Goal: Task Accomplishment & Management: Manage account settings

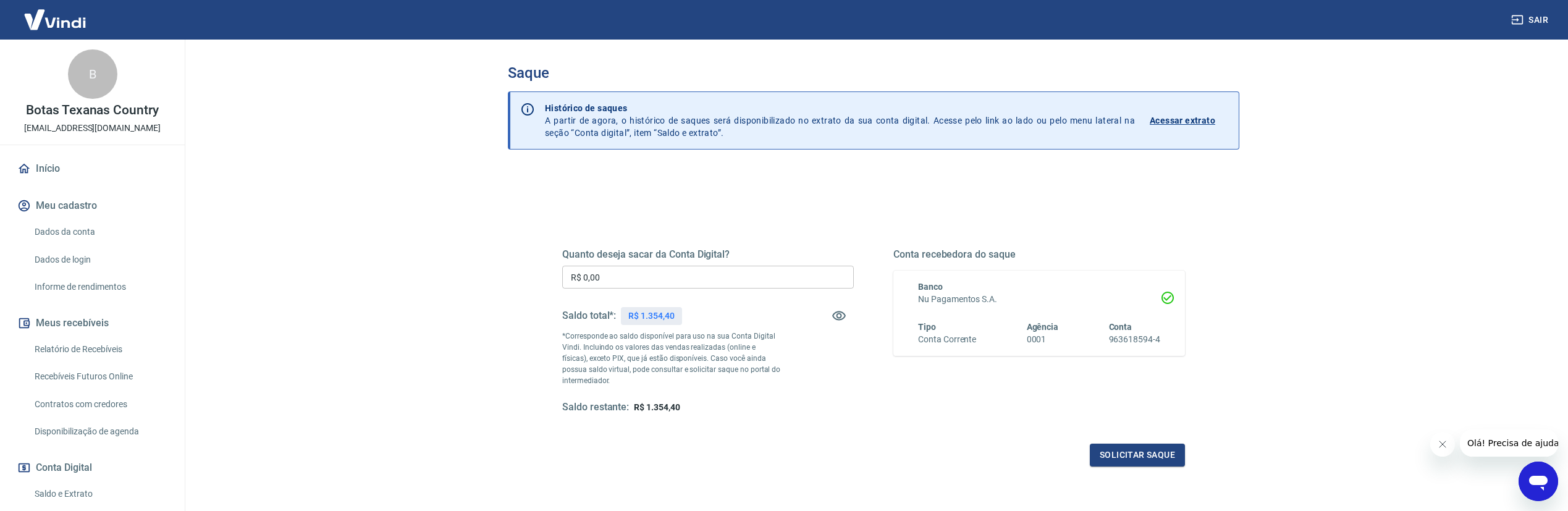
click at [678, 277] on input "R$ 0,00" at bounding box center [708, 277] width 292 height 23
type input "R$ 1.354,40"
click at [1146, 453] on button "Solicitar saque" at bounding box center [1137, 455] width 95 height 23
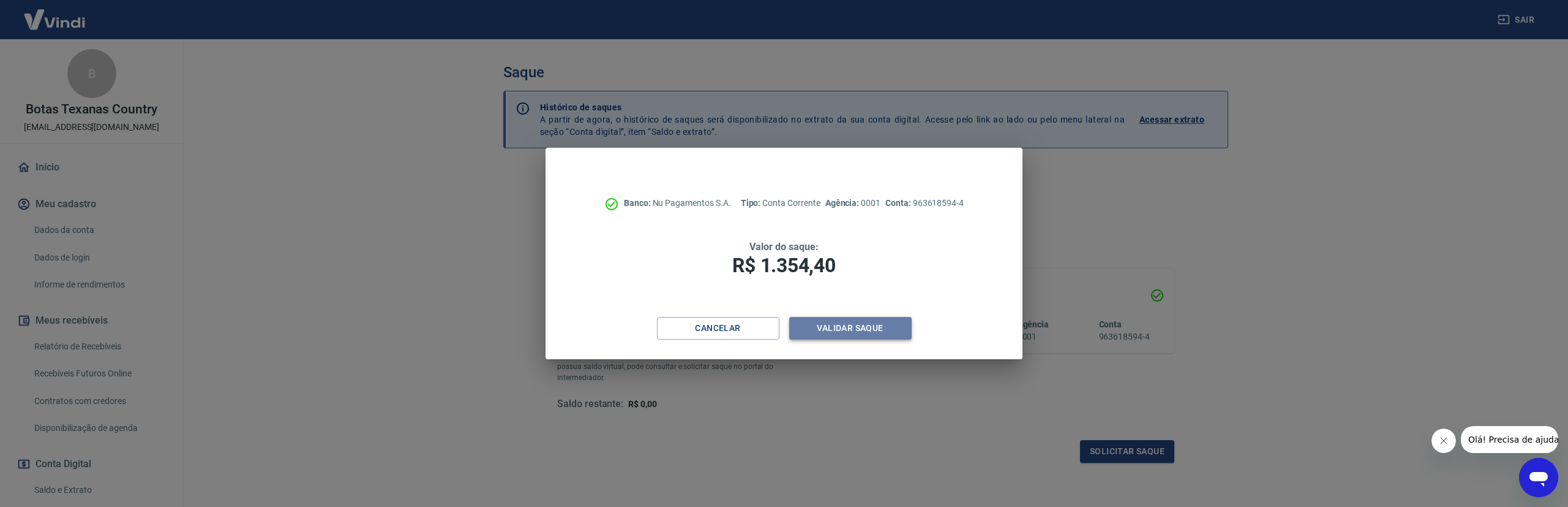
click at [859, 334] on button "Validar saque" at bounding box center [850, 328] width 122 height 23
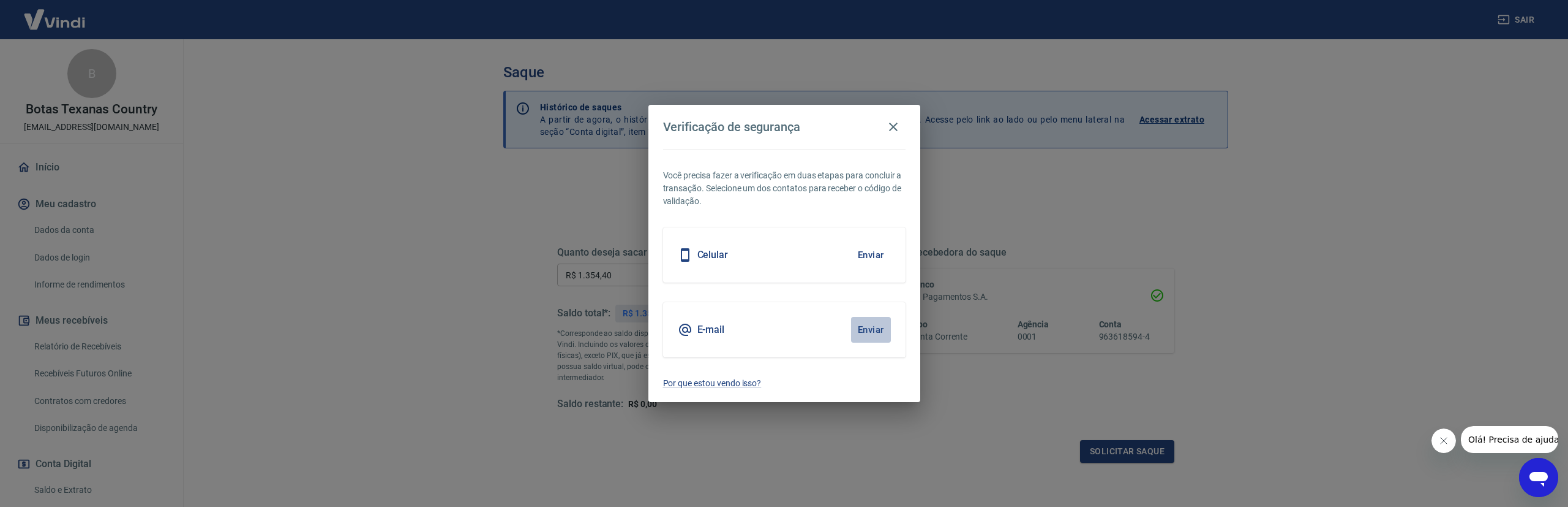
click at [859, 334] on button "Enviar" at bounding box center [871, 330] width 39 height 26
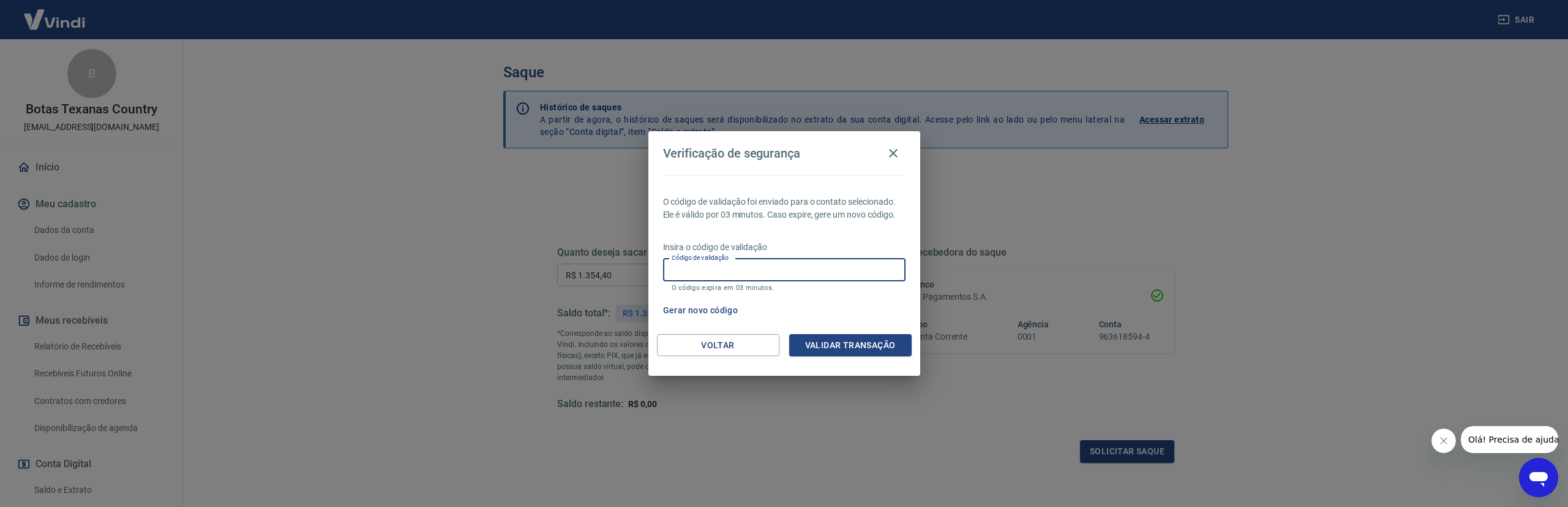
click at [789, 263] on input "Código de validação" at bounding box center [784, 270] width 242 height 23
type input "106328"
click at [867, 343] on button "Validar transação" at bounding box center [850, 345] width 122 height 23
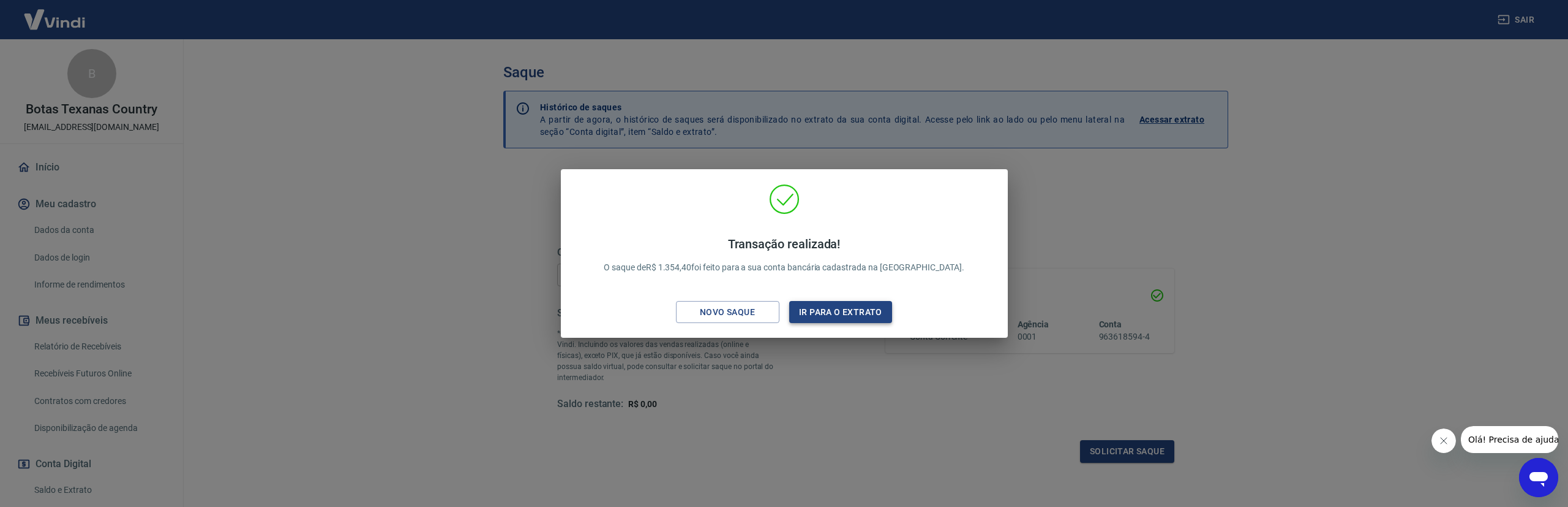
click at [845, 314] on button "Ir para o extrato" at bounding box center [841, 312] width 104 height 23
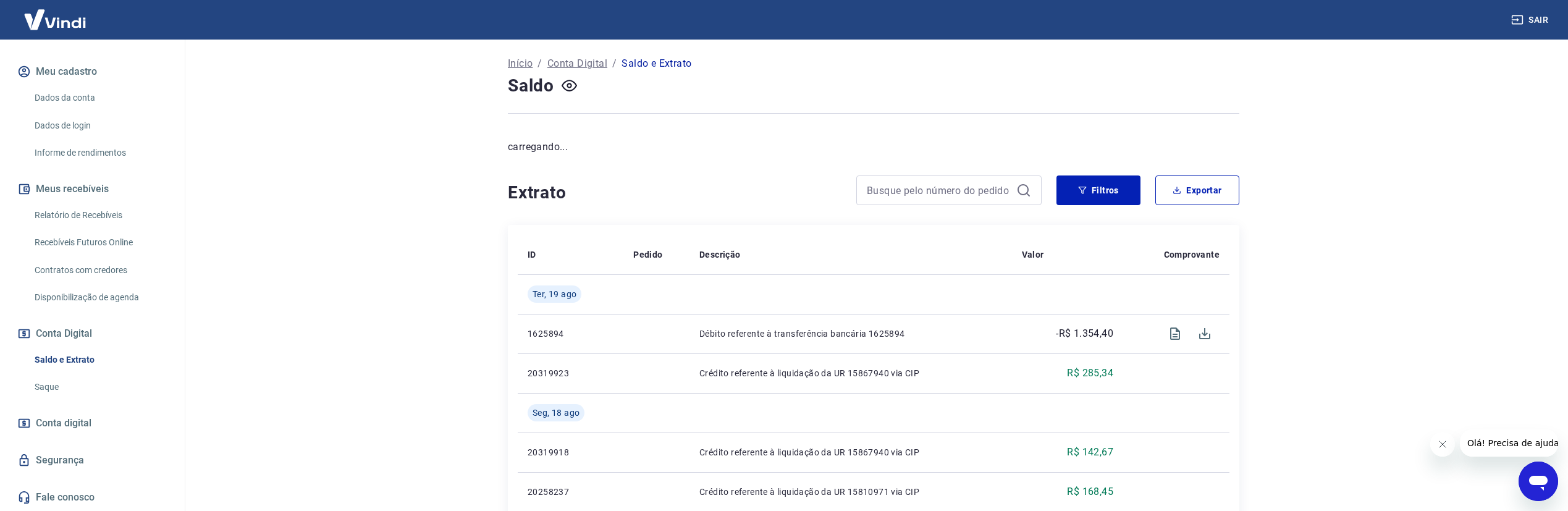
scroll to position [62, 0]
click at [88, 424] on span "Conta digital" at bounding box center [63, 422] width 55 height 17
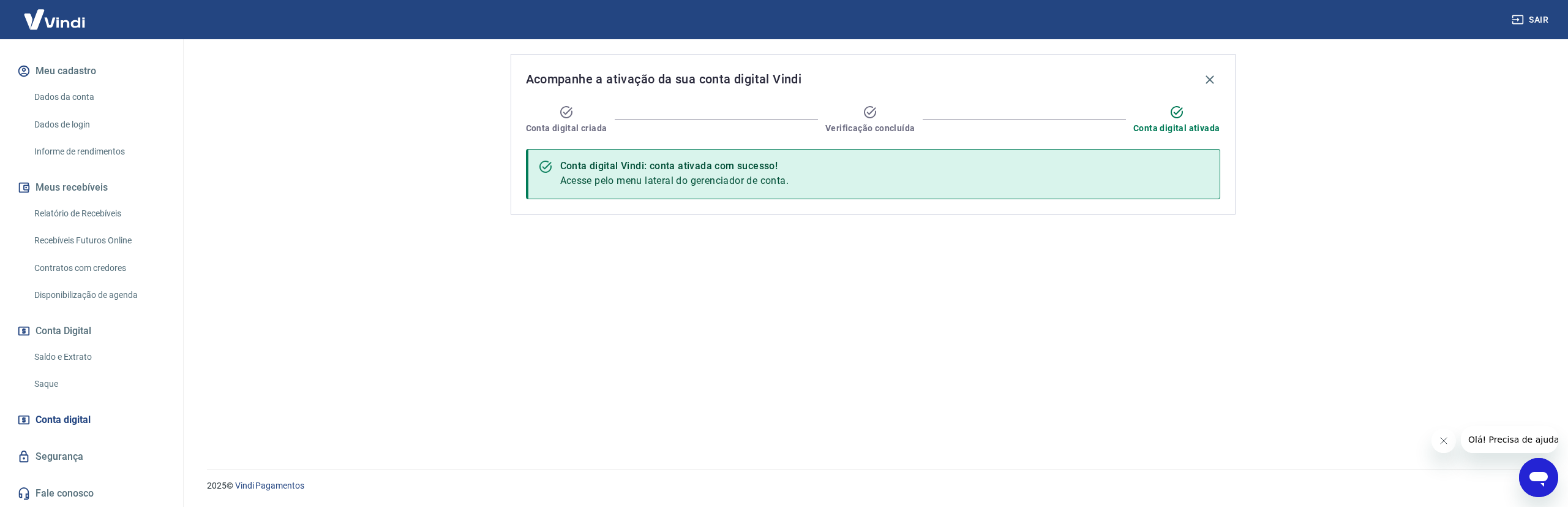
click at [81, 449] on link "Segurança" at bounding box center [91, 456] width 154 height 27
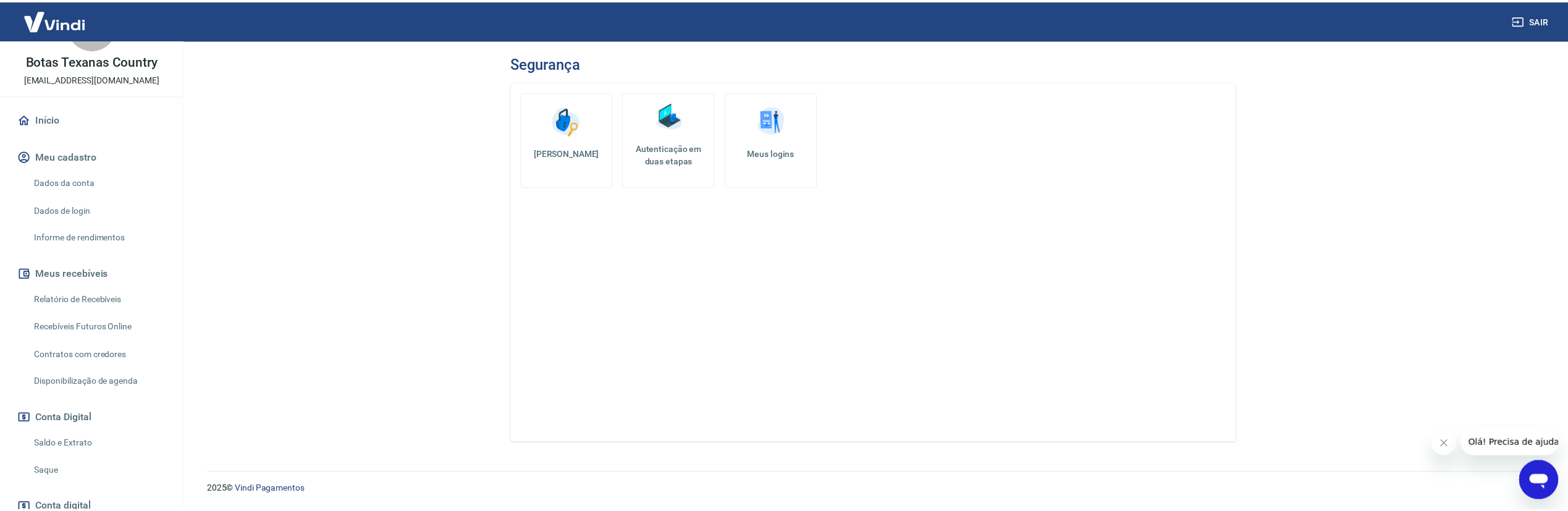
scroll to position [11, 0]
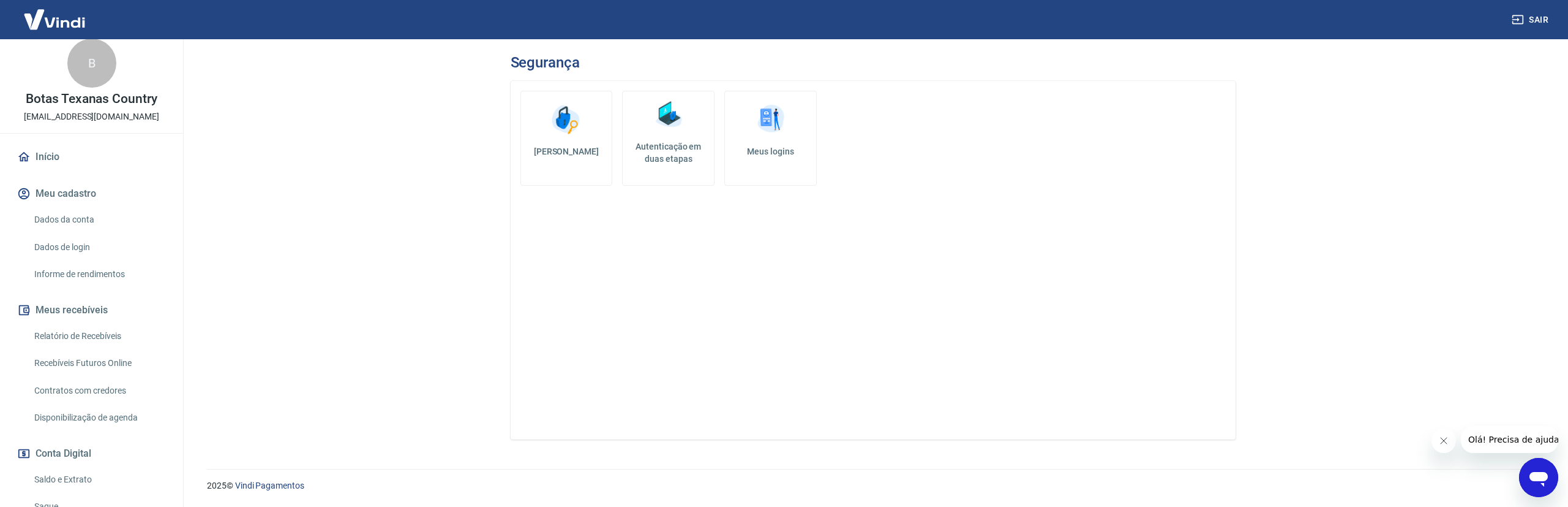
click at [93, 216] on link "Dados da conta" at bounding box center [99, 219] width 139 height 25
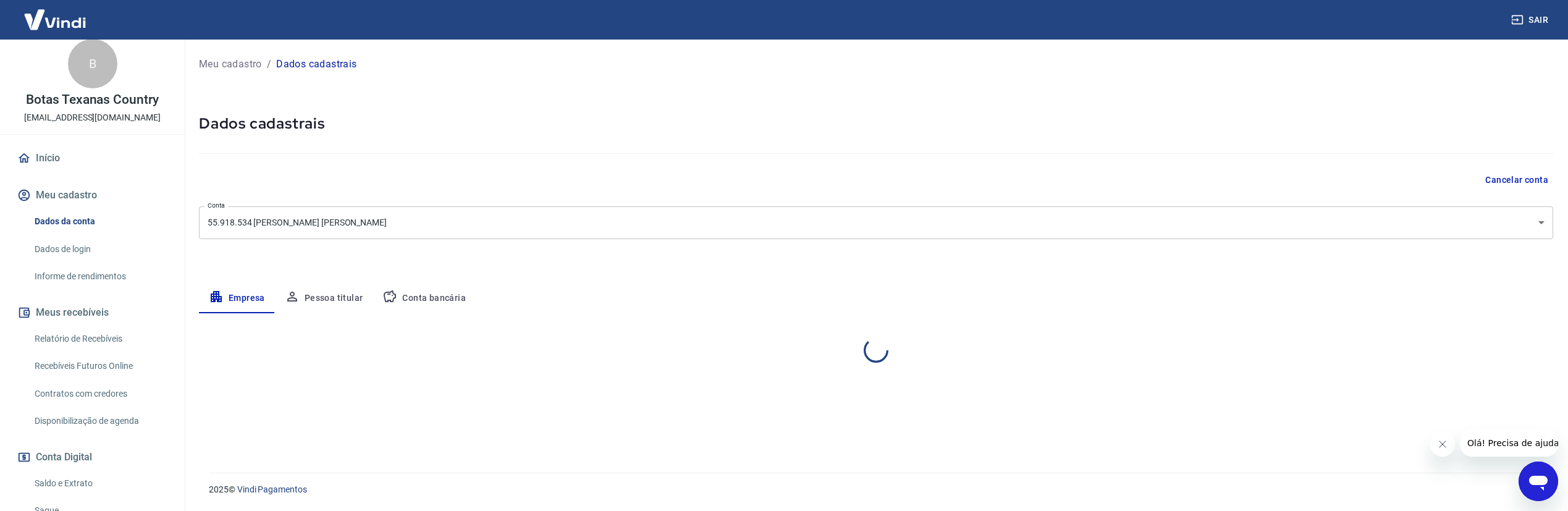
select select "SP"
select select "business"
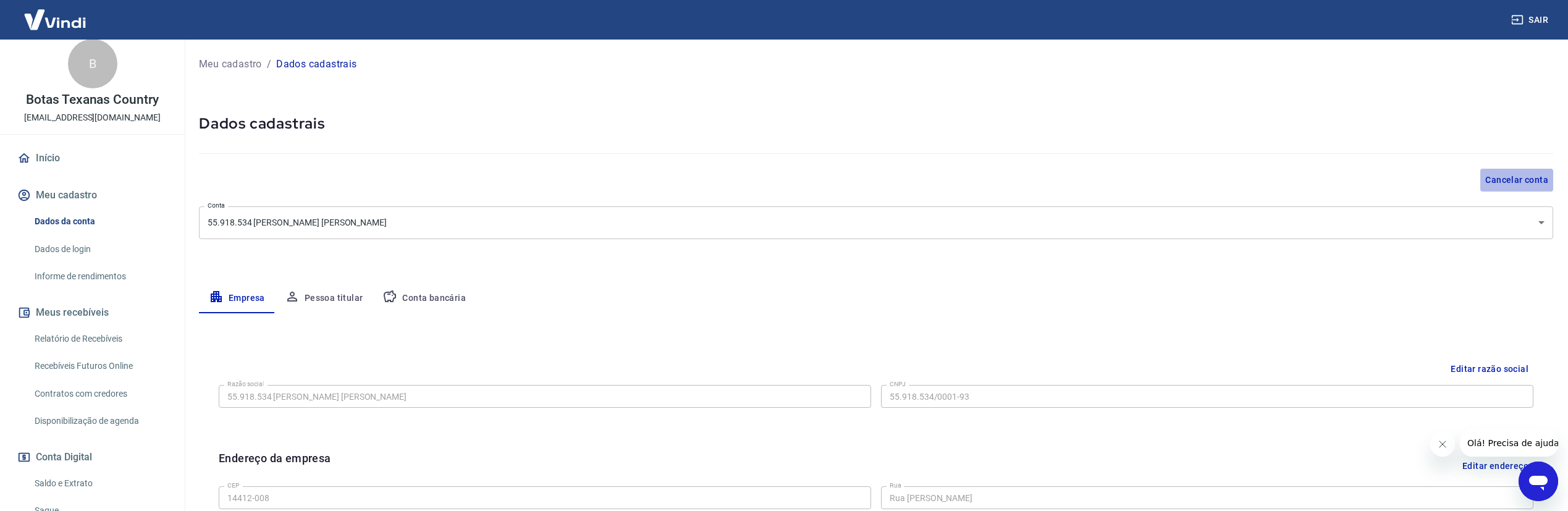
click at [1531, 183] on button "Cancelar conta" at bounding box center [1517, 180] width 73 height 23
click at [424, 290] on button "Conta bancária" at bounding box center [424, 298] width 103 height 30
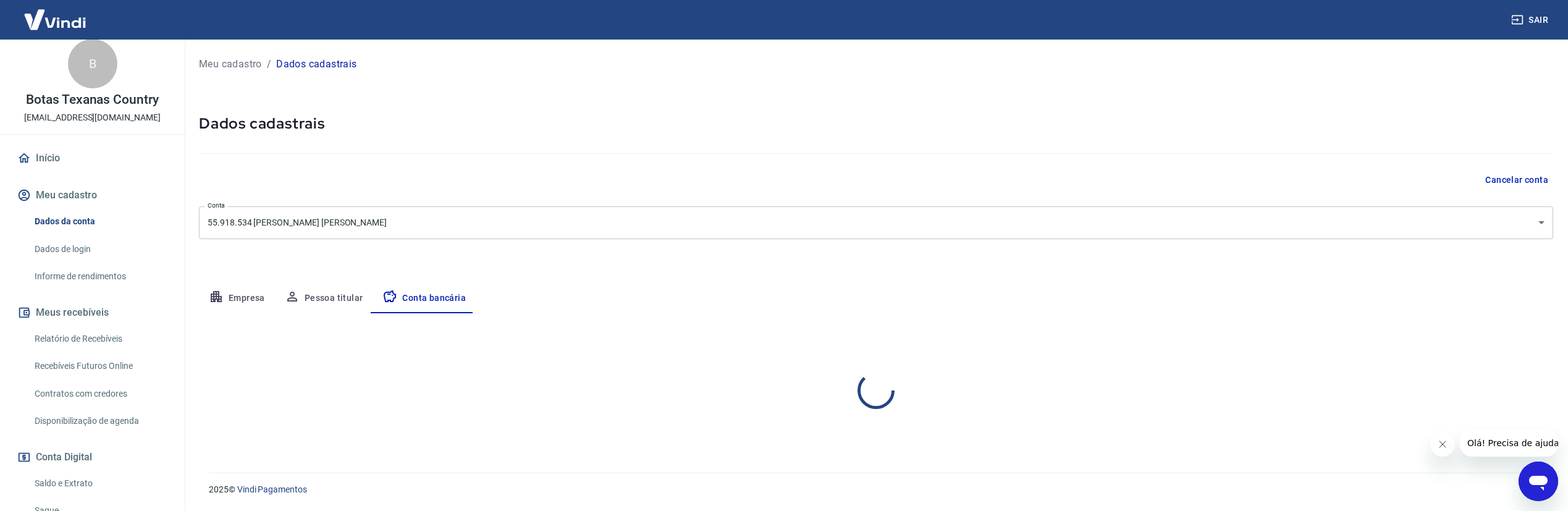
select select "1"
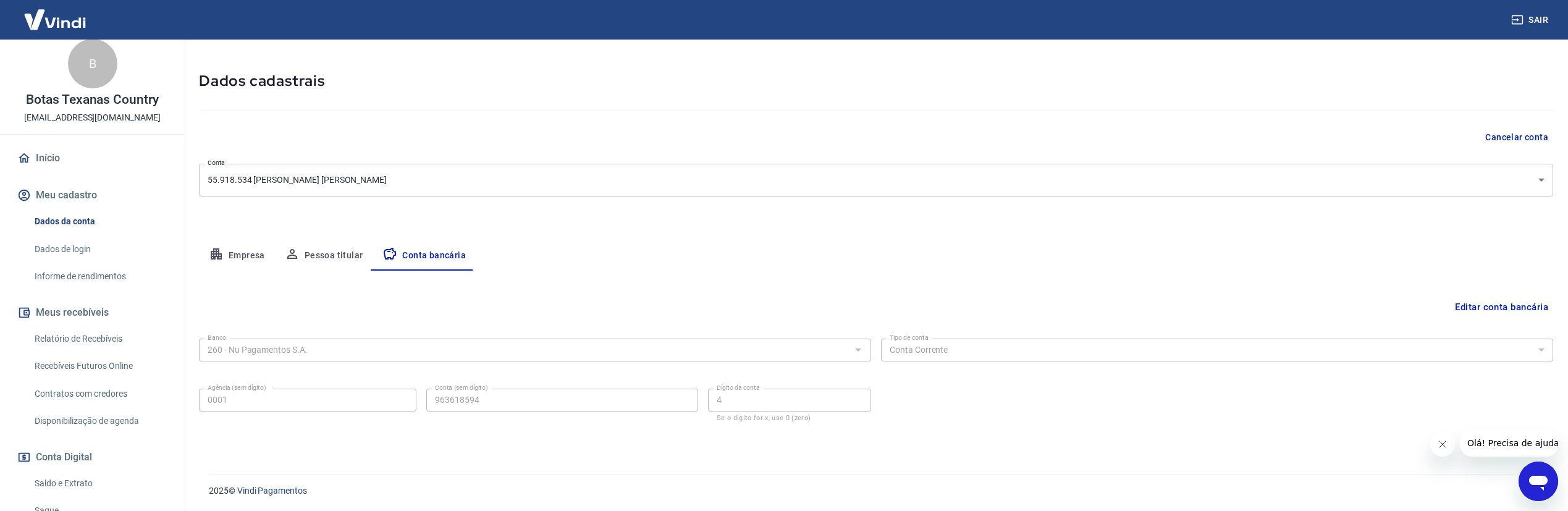
scroll to position [44, 0]
click at [1505, 303] on button "Editar conta bancária" at bounding box center [1501, 305] width 103 height 24
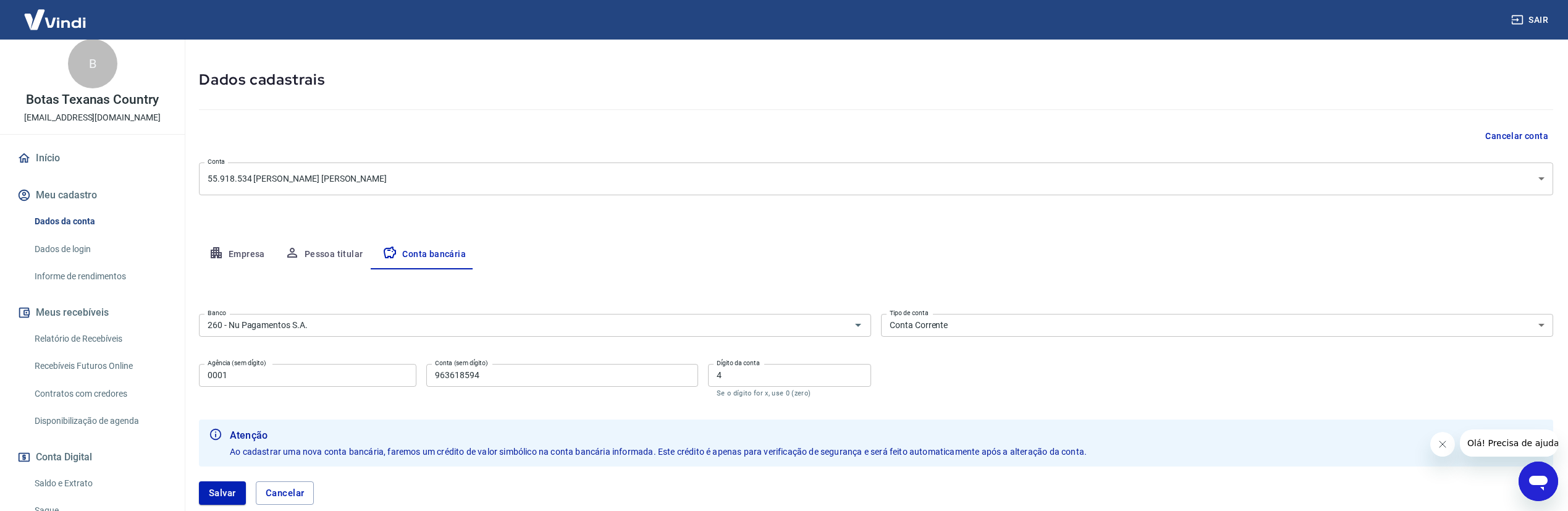
click at [326, 256] on button "Pessoa titular" at bounding box center [323, 254] width 98 height 30
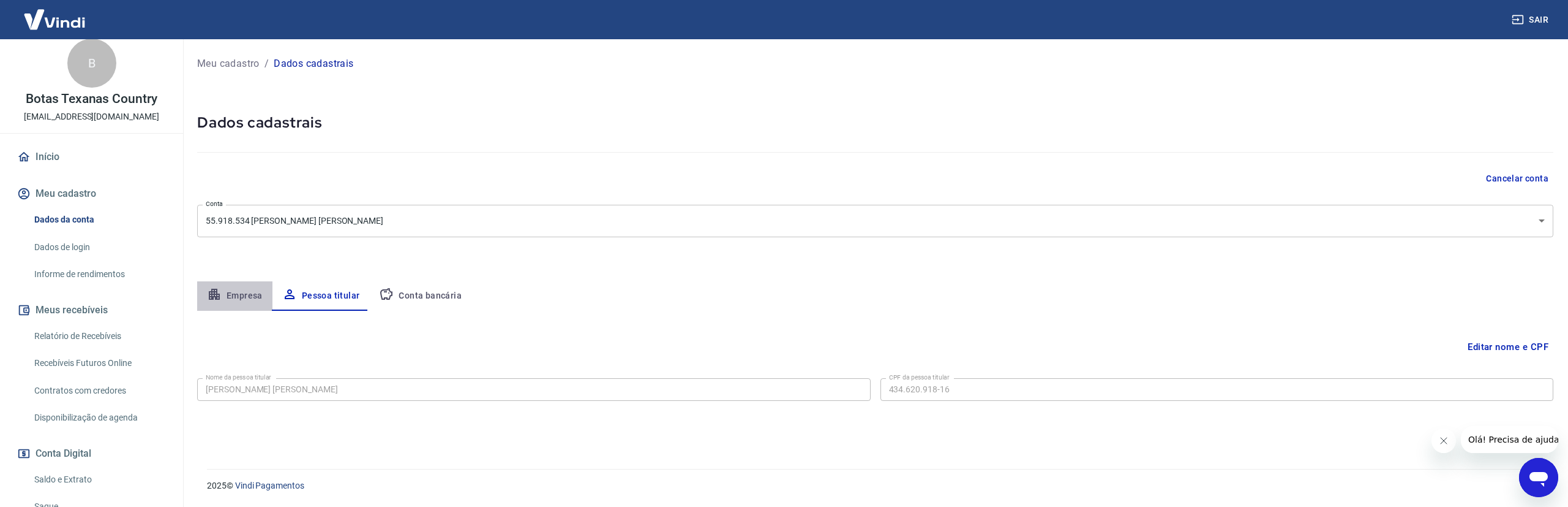
click at [244, 302] on button "Empresa" at bounding box center [235, 296] width 76 height 30
select select "SP"
select select "business"
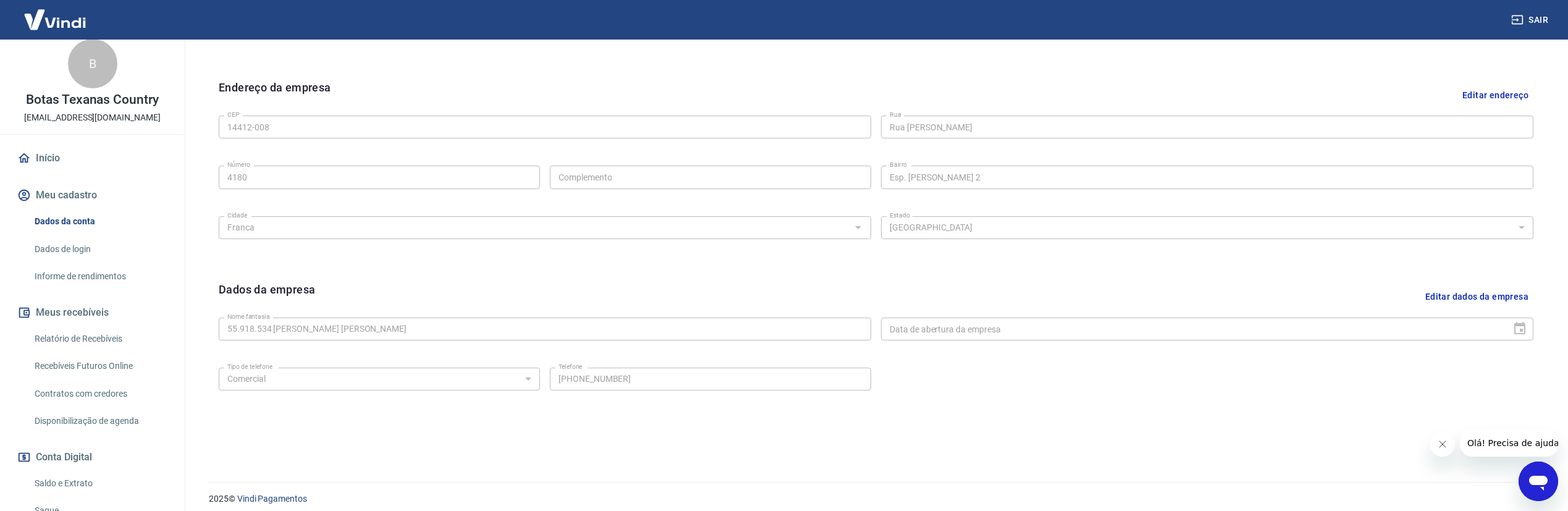
scroll to position [380, 0]
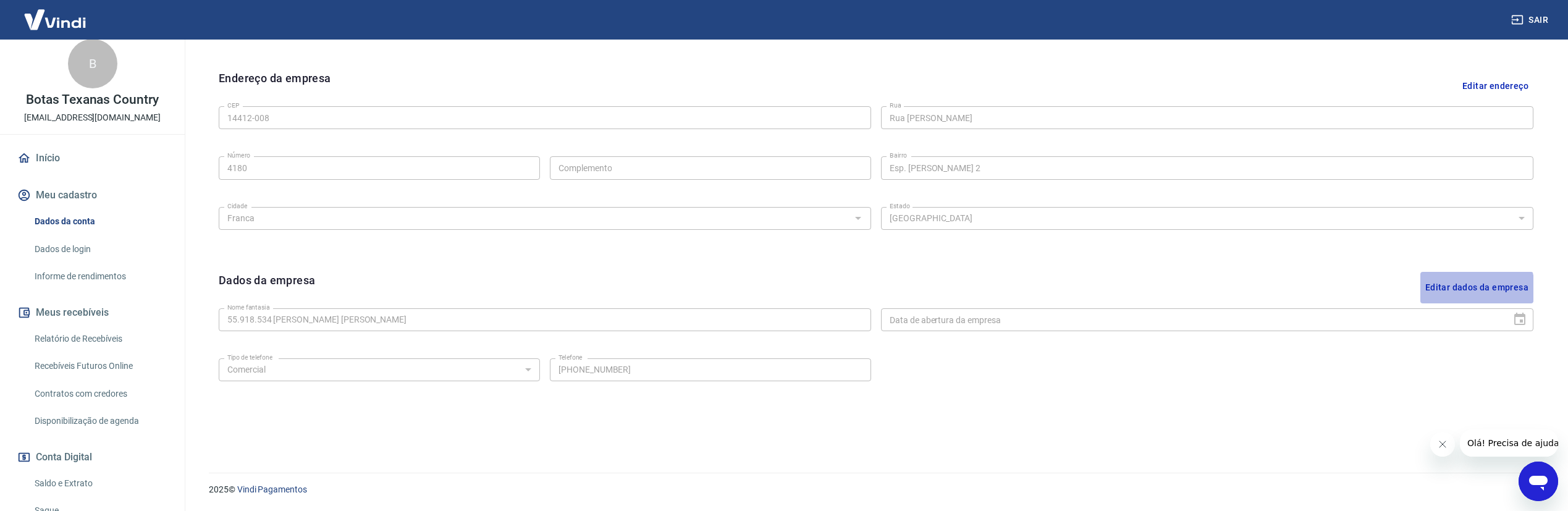
click at [1462, 289] on button "Editar dados da empresa" at bounding box center [1476, 288] width 113 height 32
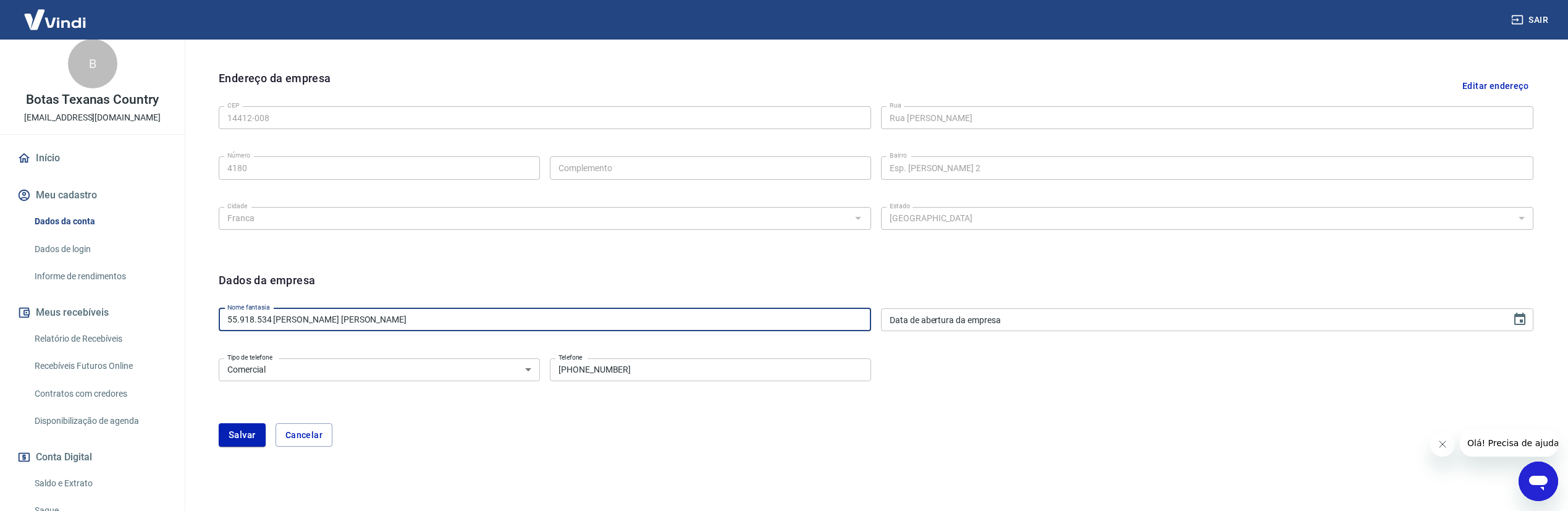
drag, startPoint x: 402, startPoint y: 318, endPoint x: 110, endPoint y: 336, distance: 292.6
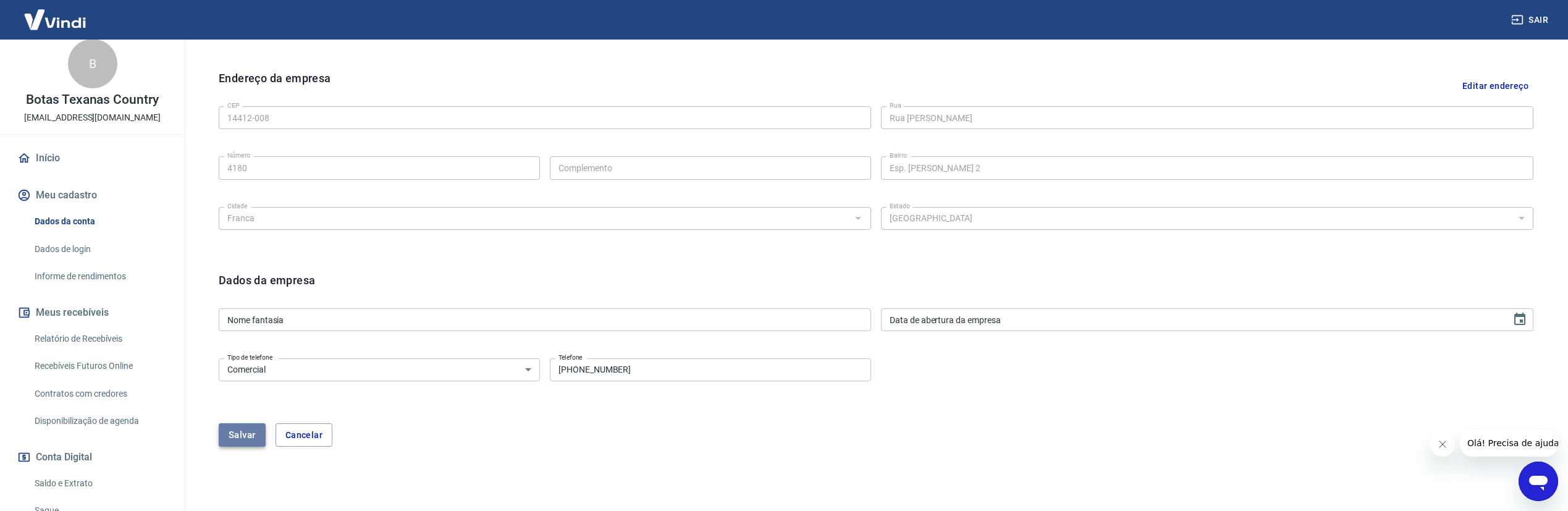
click at [236, 435] on button "Salvar" at bounding box center [242, 435] width 47 height 24
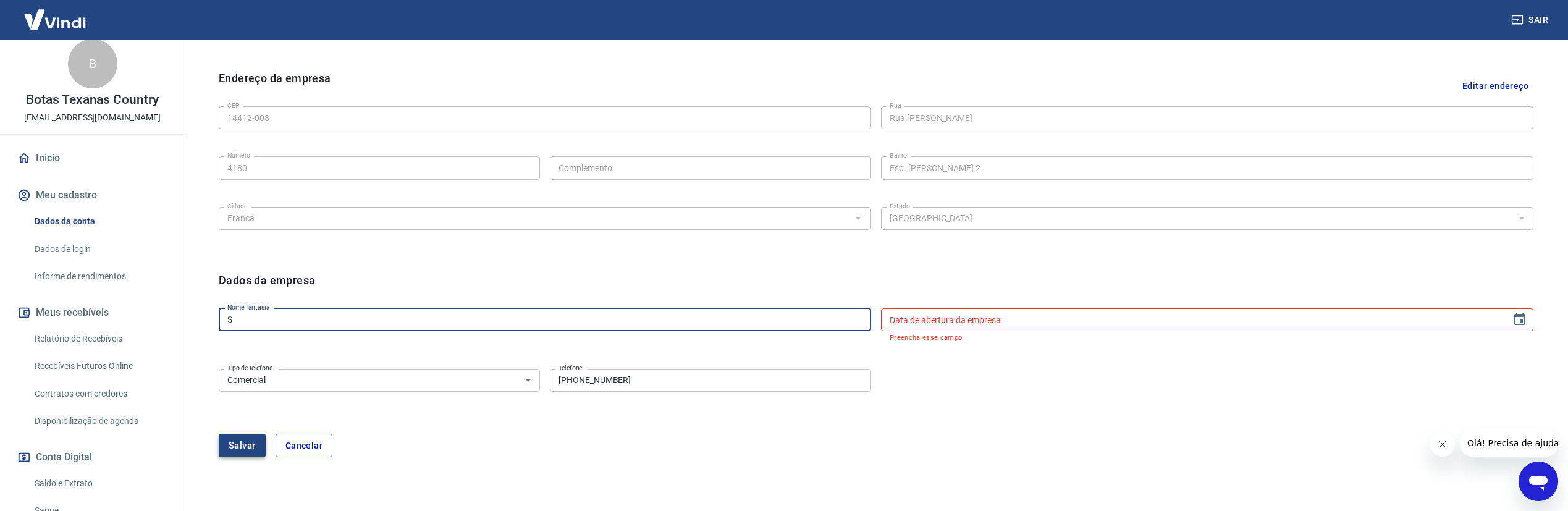
type input "S"
click at [236, 442] on button "Salvar" at bounding box center [242, 445] width 47 height 24
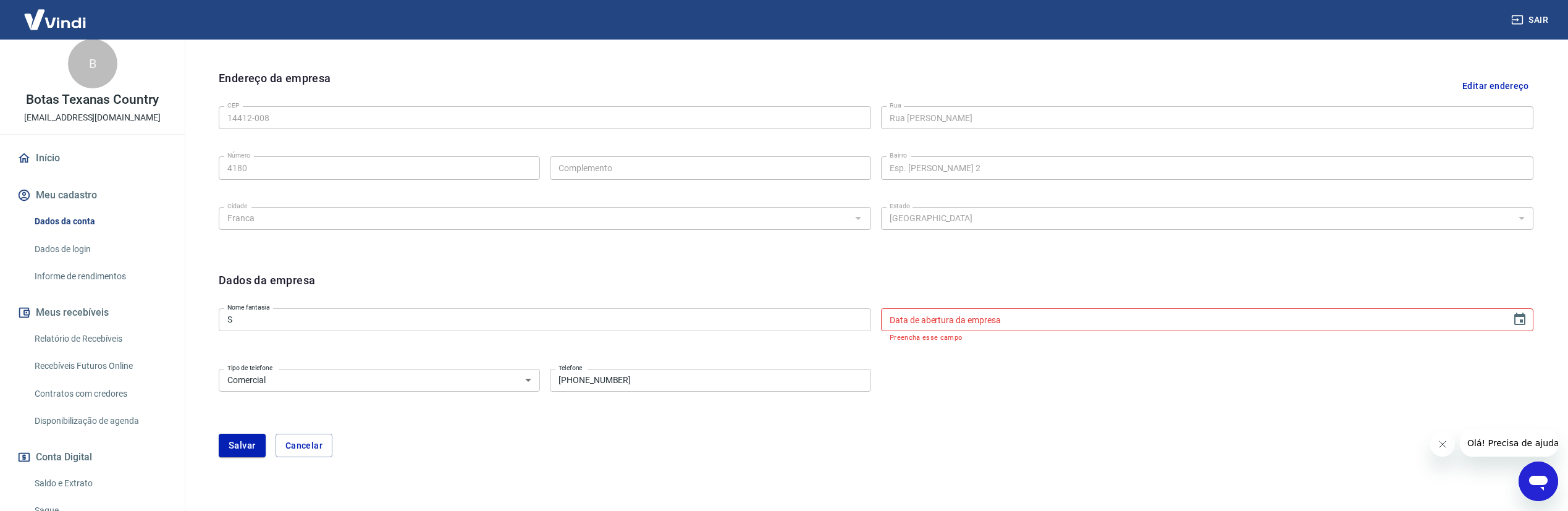
type input "DD/MM/YYYY"
click at [957, 323] on input "DD/MM/YYYY" at bounding box center [1191, 319] width 622 height 23
click at [319, 445] on button "Cancelar" at bounding box center [304, 445] width 57 height 24
type input "55.918.534 Stefani Schroeder Placido"
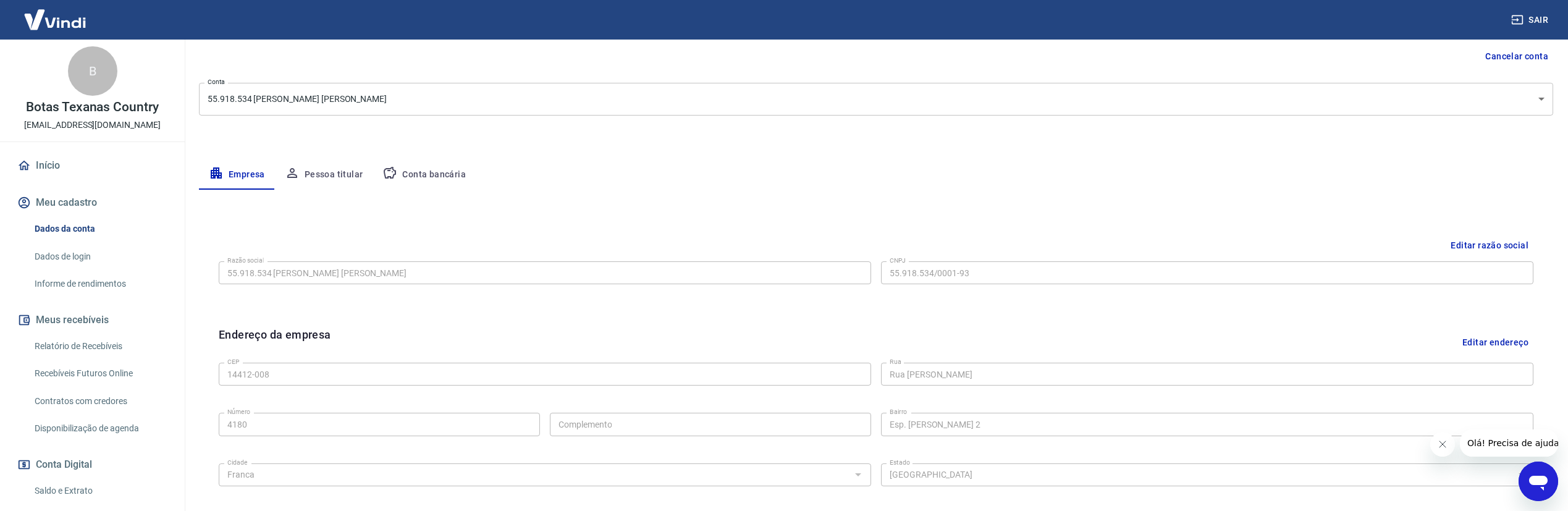
scroll to position [0, 0]
click at [65, 166] on link "Início" at bounding box center [92, 168] width 155 height 27
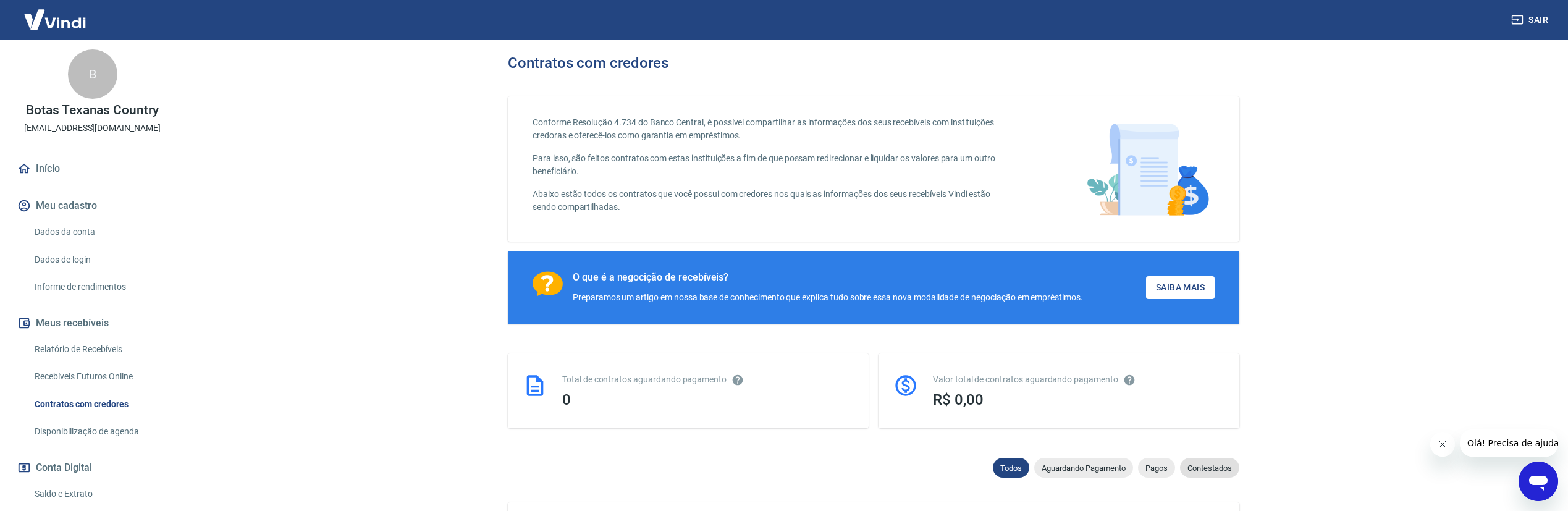
click at [1210, 466] on span "Contestados" at bounding box center [1209, 467] width 59 height 9
select select "rejected"
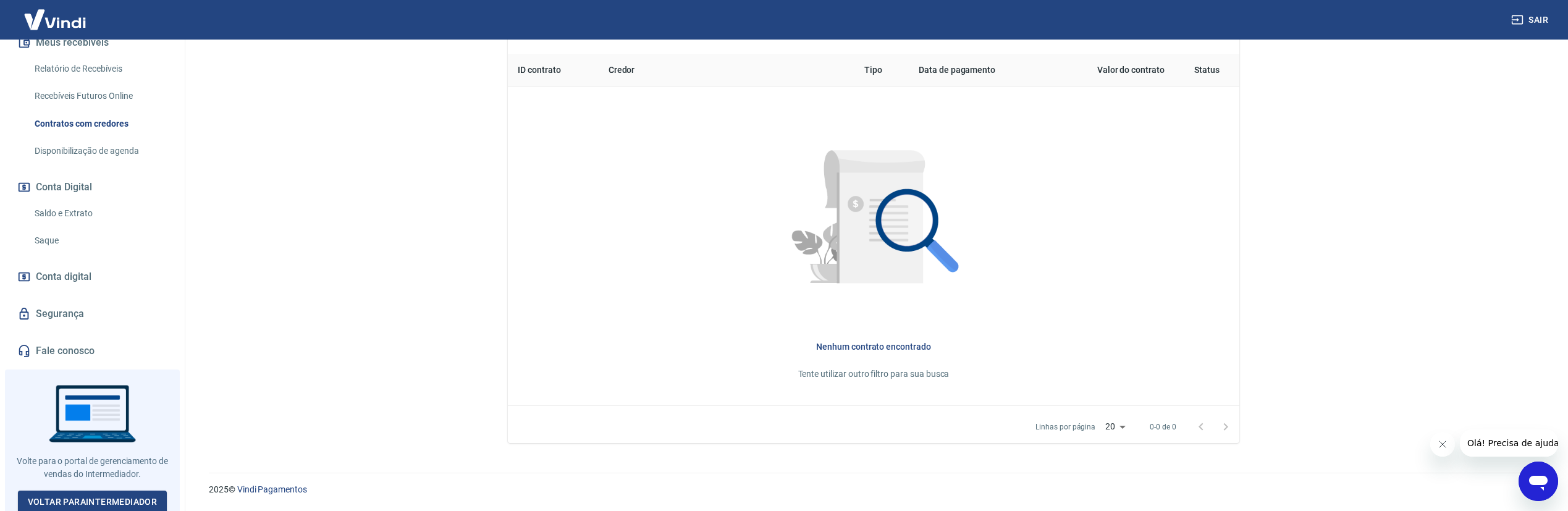
scroll to position [281, 0]
